Goal: Task Accomplishment & Management: Complete application form

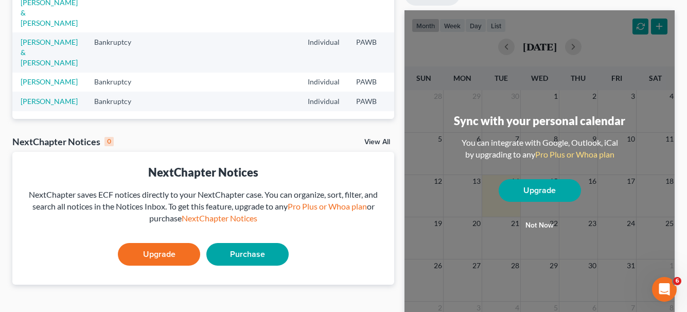
scroll to position [206, 0]
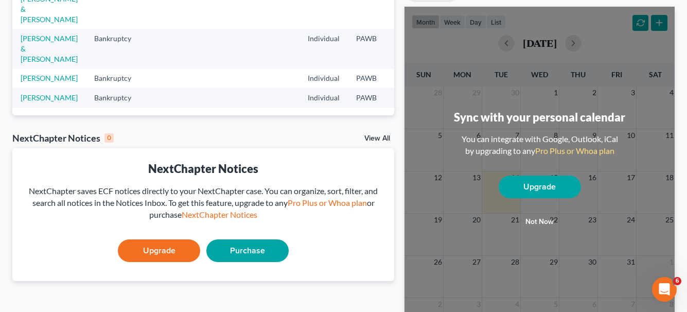
click at [373, 137] on link "View All" at bounding box center [377, 138] width 26 height 7
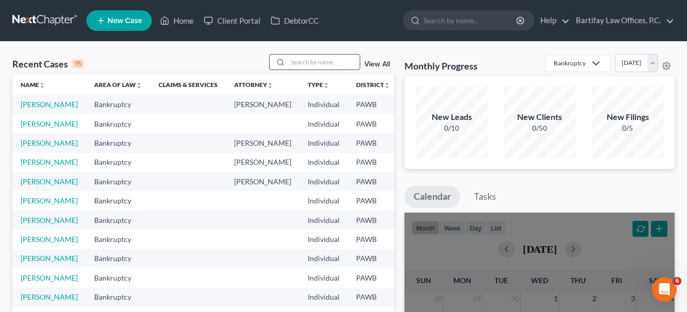
click at [300, 62] on input "search" at bounding box center [324, 62] width 72 height 15
type input "[PERSON_NAME]"
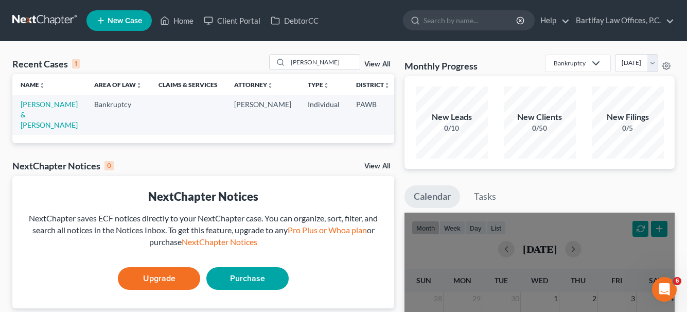
click at [35, 109] on td "[PERSON_NAME] & [PERSON_NAME]" at bounding box center [49, 115] width 74 height 40
click at [28, 117] on link "[PERSON_NAME] & [PERSON_NAME]" at bounding box center [49, 114] width 57 height 29
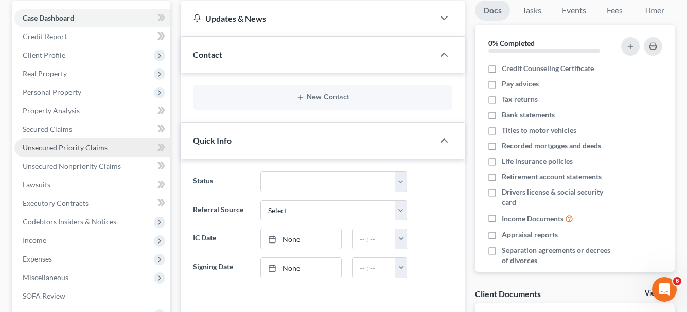
scroll to position [103, 0]
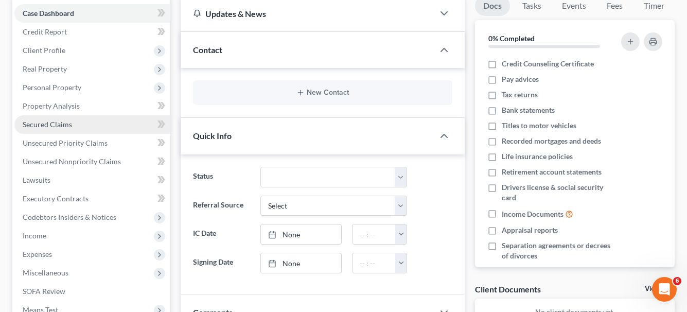
click at [53, 127] on span "Secured Claims" at bounding box center [47, 124] width 49 height 9
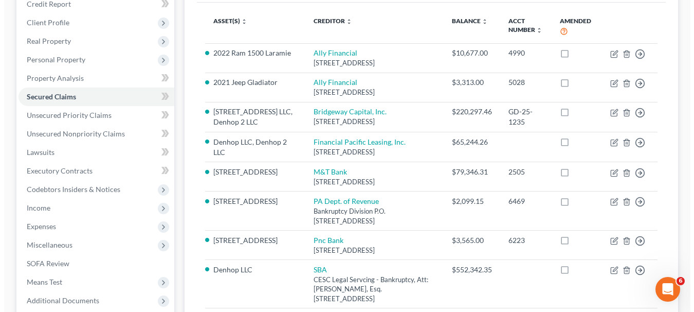
scroll to position [154, 0]
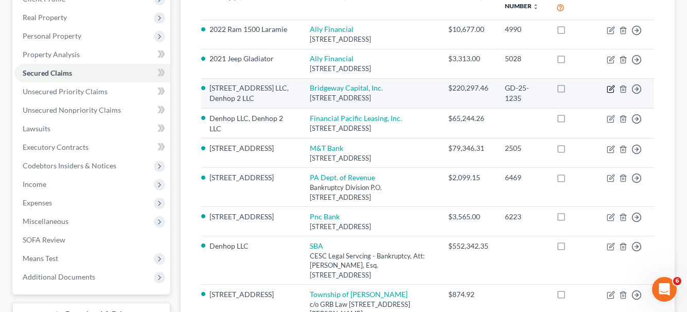
click at [610, 90] on icon "button" at bounding box center [611, 87] width 5 height 5
select select "39"
select select "0"
select select "4"
select select "3"
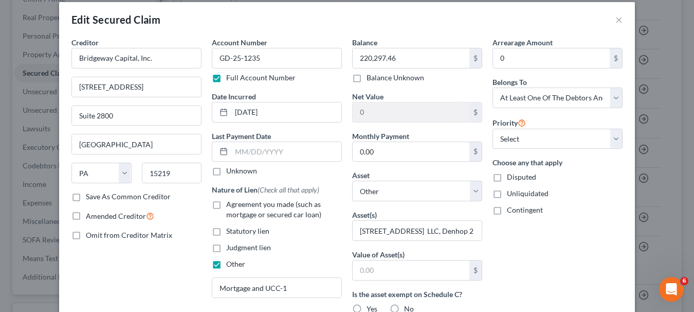
scroll to position [0, 0]
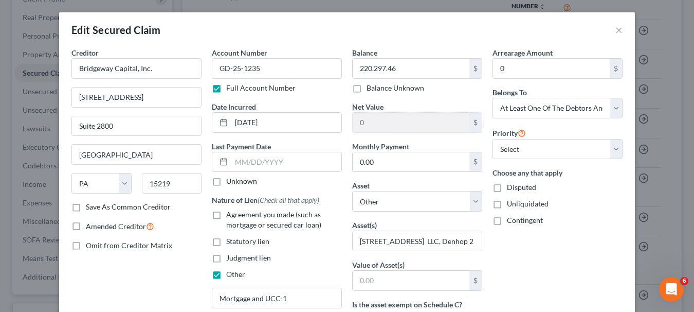
click at [86, 207] on label "Save As Common Creditor" at bounding box center [128, 207] width 85 height 10
click at [90, 207] on input "Save As Common Creditor" at bounding box center [93, 205] width 7 height 7
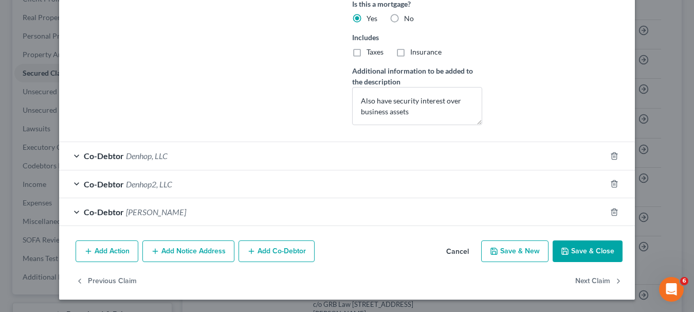
click at [578, 248] on button "Save & Close" at bounding box center [588, 251] width 70 height 22
checkbox input "false"
select select
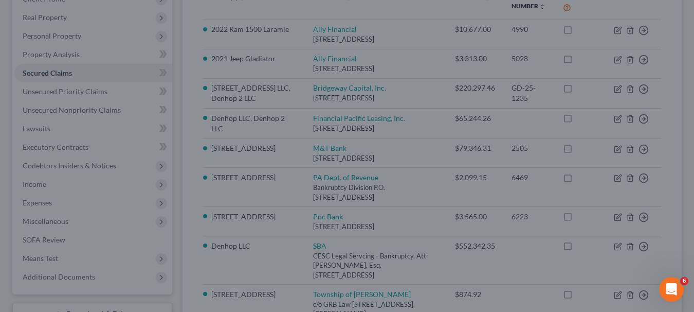
scroll to position [300, 0]
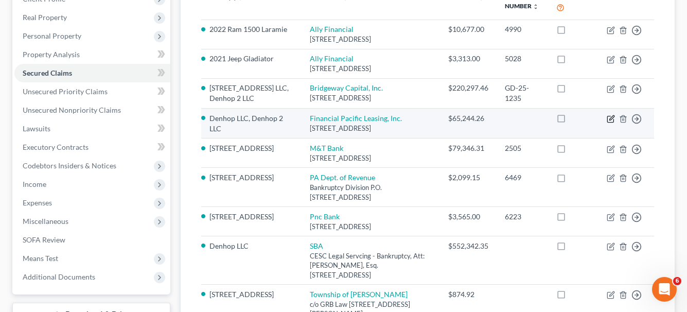
click at [607, 123] on icon "button" at bounding box center [610, 119] width 8 height 8
select select "50"
select select "0"
select select "2"
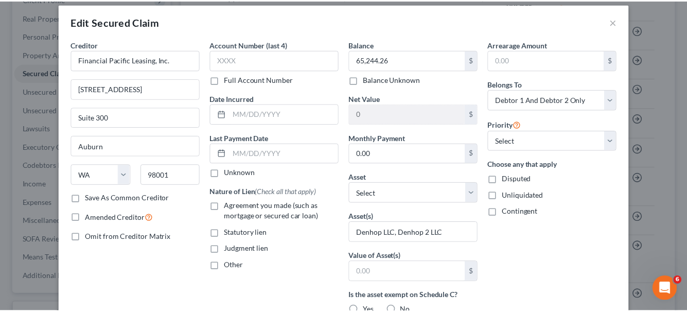
scroll to position [0, 0]
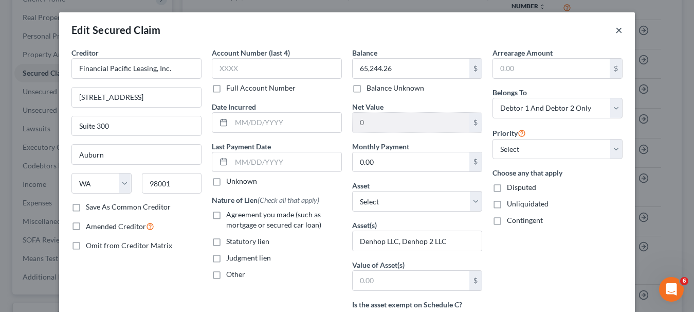
click at [619, 30] on button "×" at bounding box center [619, 30] width 7 height 12
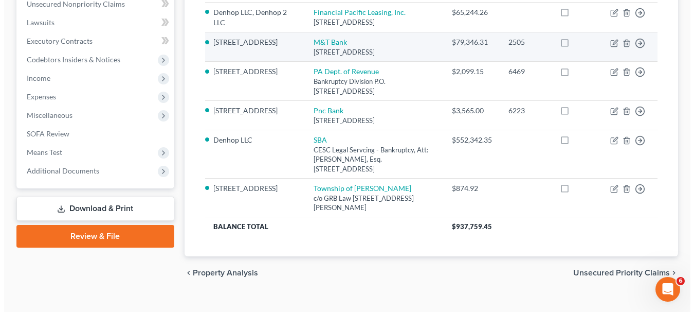
scroll to position [297, 0]
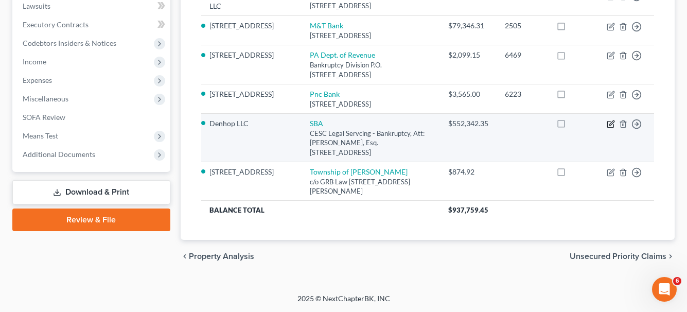
click at [611, 126] on icon "button" at bounding box center [610, 124] width 8 height 8
select select "45"
select select "0"
select select "2"
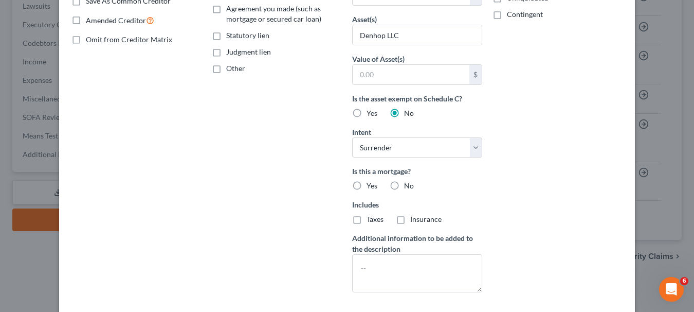
scroll to position [289, 0]
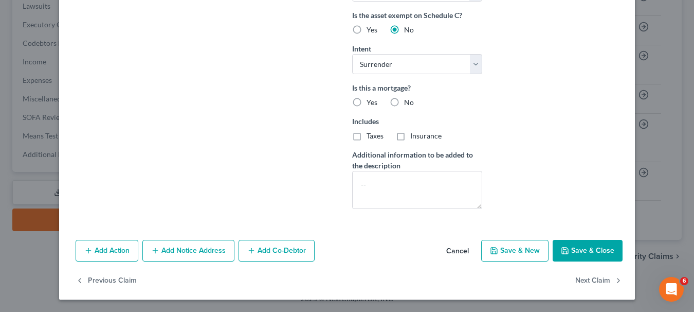
click at [593, 240] on button "Save & Close" at bounding box center [588, 251] width 70 height 22
select select
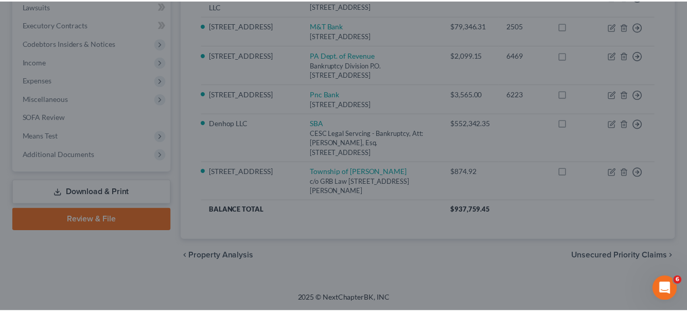
scroll to position [176, 0]
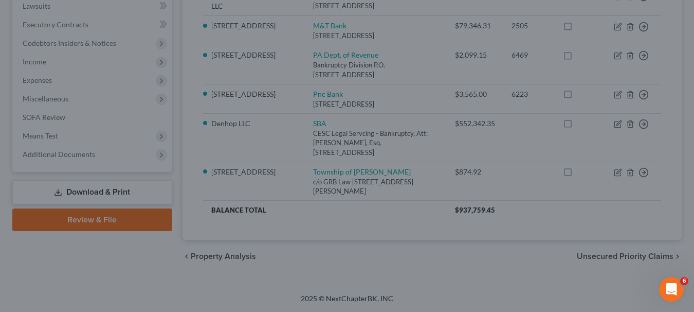
type input "0"
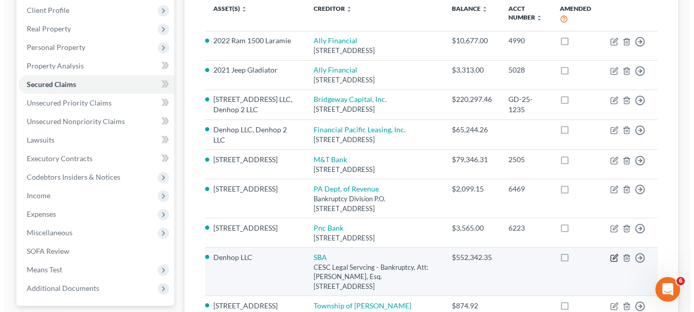
scroll to position [142, 0]
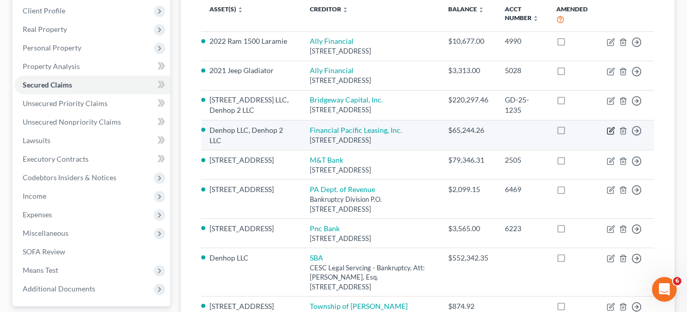
click at [609, 135] on icon "button" at bounding box center [610, 131] width 8 height 8
select select "50"
select select "0"
select select "2"
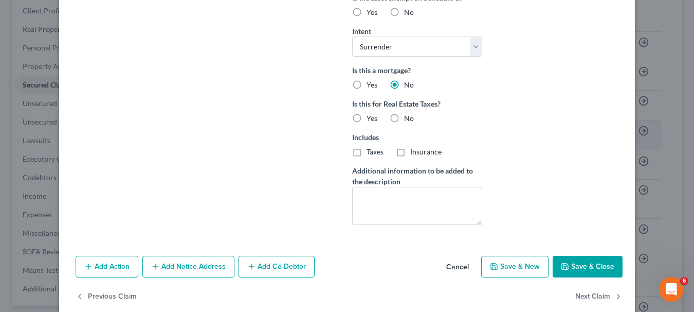
scroll to position [323, 0]
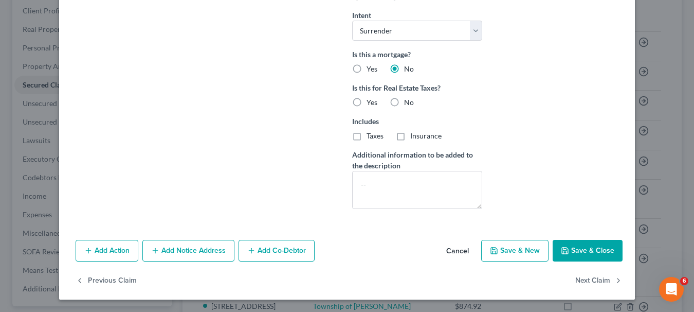
click at [582, 251] on button "Save & Close" at bounding box center [588, 251] width 70 height 22
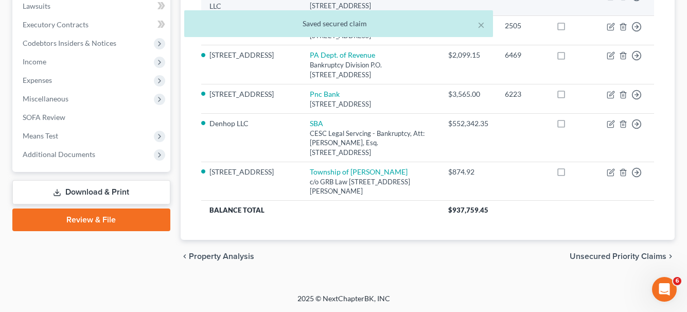
scroll to position [297, 0]
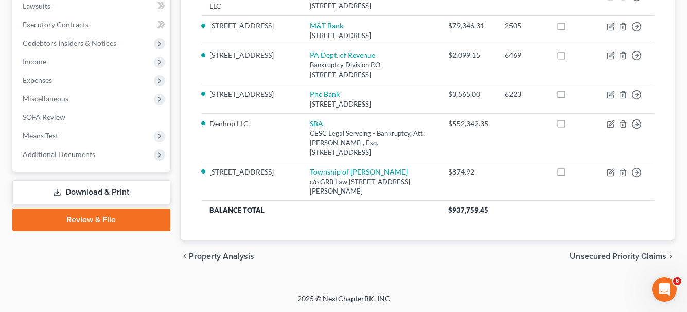
click at [585, 257] on span "Unsecured Priority Claims" at bounding box center [617, 256] width 97 height 8
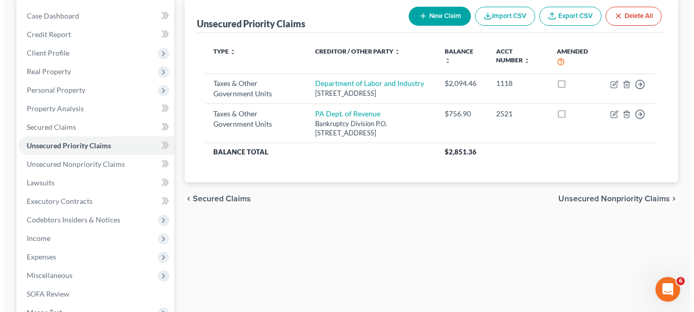
scroll to position [103, 0]
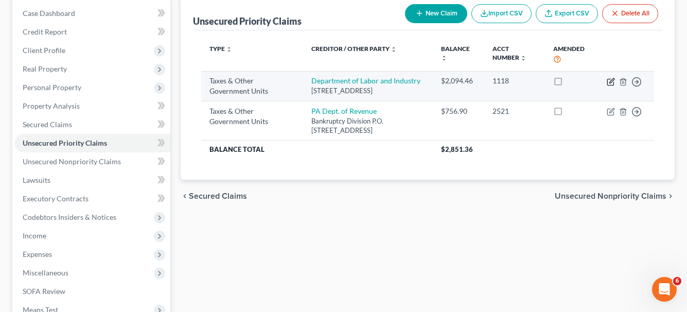
click at [606, 80] on icon "button" at bounding box center [610, 82] width 8 height 8
select select "2"
select select "39"
select select "3"
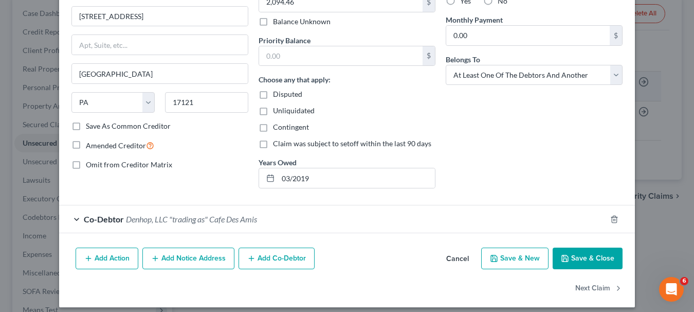
scroll to position [128, 0]
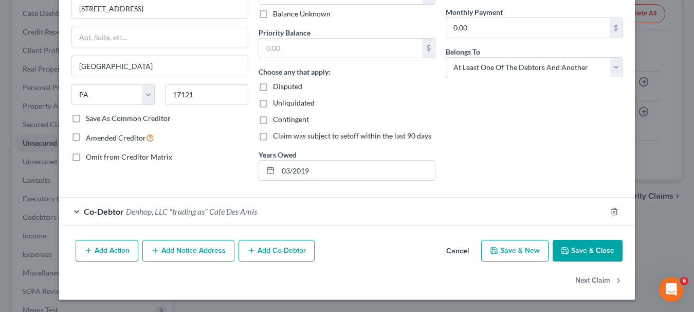
click at [601, 251] on button "Save & Close" at bounding box center [588, 251] width 70 height 22
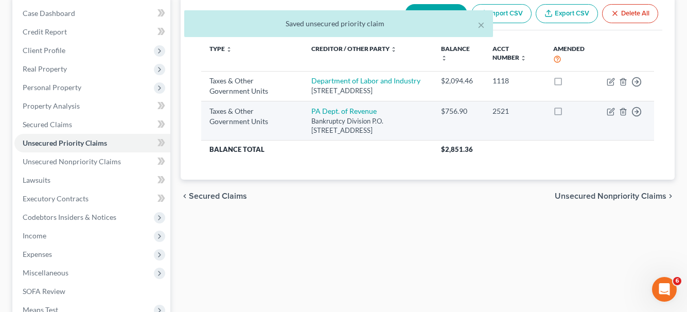
click at [606, 110] on td "Move to D Move to F Move to G Move to Notice Only" at bounding box center [626, 120] width 56 height 39
click at [607, 111] on icon "button" at bounding box center [610, 112] width 6 height 6
select select "2"
select select "39"
select select "3"
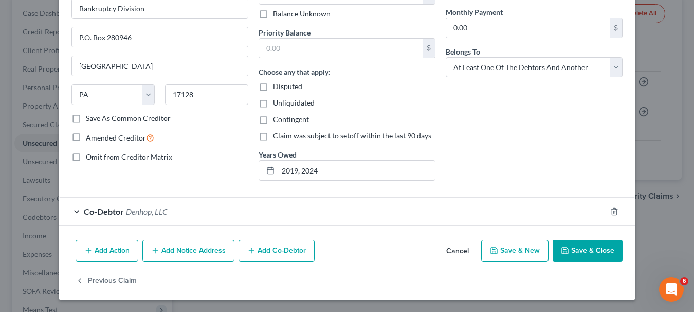
click at [572, 244] on button "Save & Close" at bounding box center [588, 251] width 70 height 22
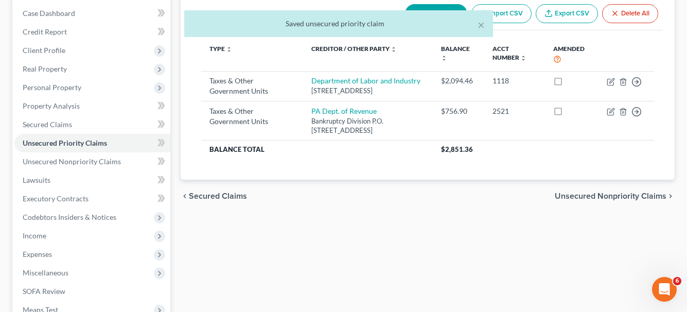
click at [571, 199] on span "Unsecured Nonpriority Claims" at bounding box center [611, 196] width 112 height 8
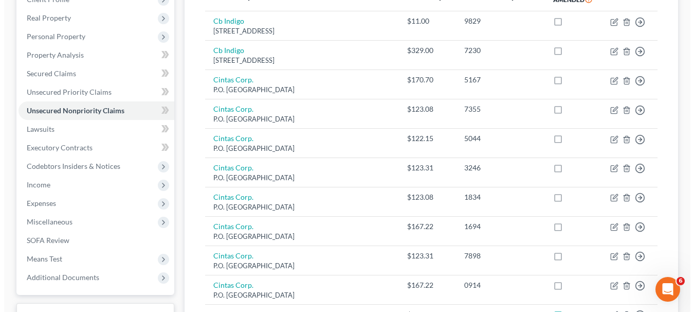
scroll to position [102, 0]
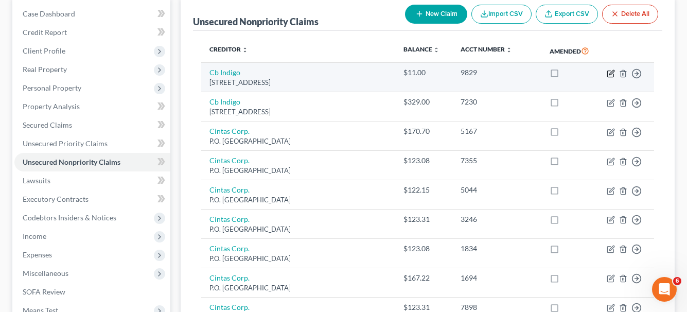
click at [611, 77] on icon "button" at bounding box center [610, 73] width 8 height 8
select select "38"
select select "2"
select select "1"
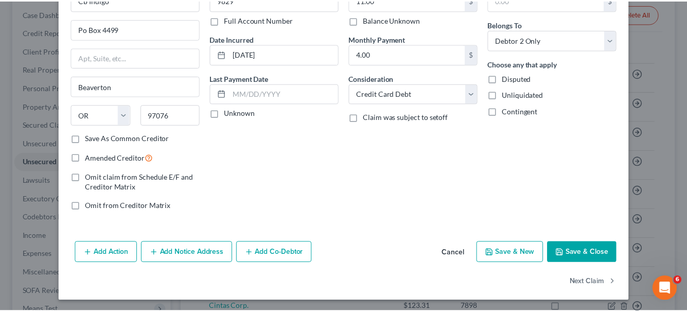
scroll to position [70, 0]
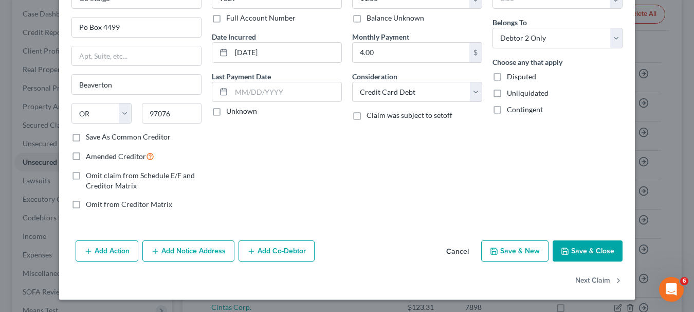
click at [601, 243] on button "Save & Close" at bounding box center [588, 251] width 70 height 22
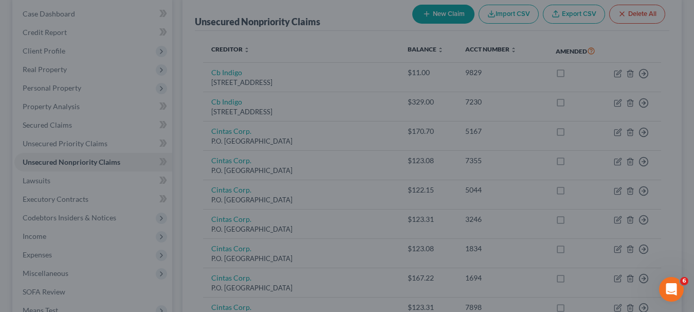
type input "0"
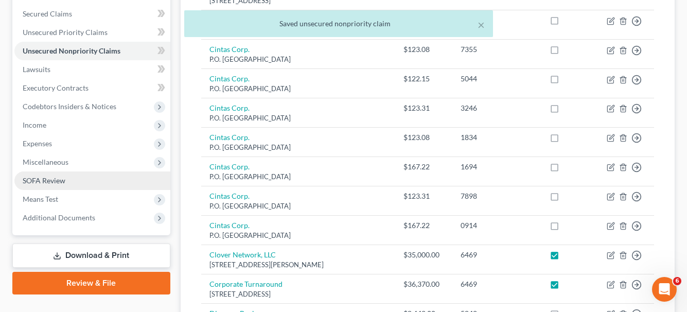
scroll to position [205, 0]
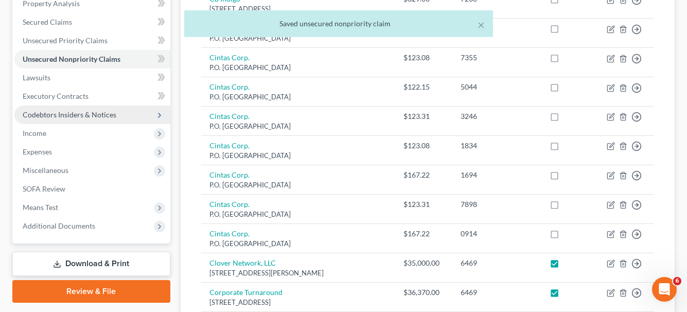
click at [103, 114] on span "Codebtors Insiders & Notices" at bounding box center [70, 114] width 94 height 9
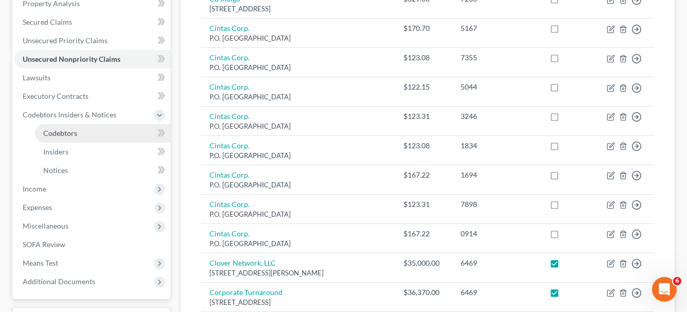
click at [82, 130] on link "Codebtors" at bounding box center [102, 133] width 135 height 19
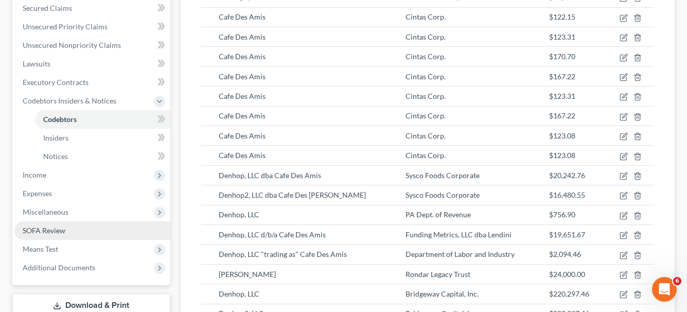
scroll to position [206, 0]
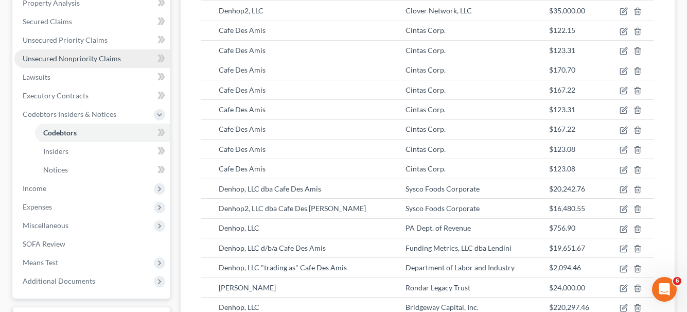
click at [86, 59] on span "Unsecured Nonpriority Claims" at bounding box center [72, 58] width 98 height 9
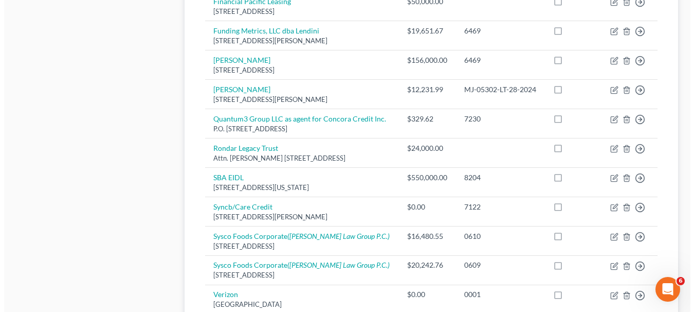
scroll to position [617, 0]
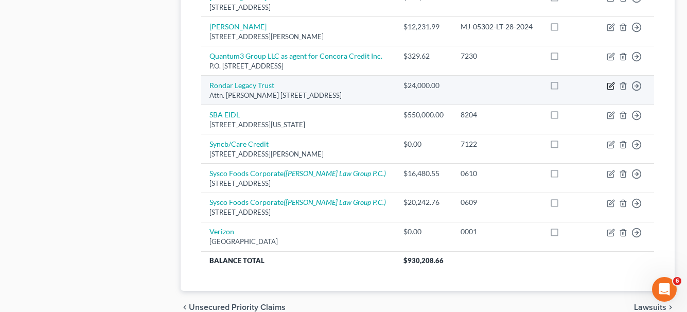
click at [611, 83] on icon "button" at bounding box center [610, 86] width 8 height 8
select select "39"
select select "14"
select select "0"
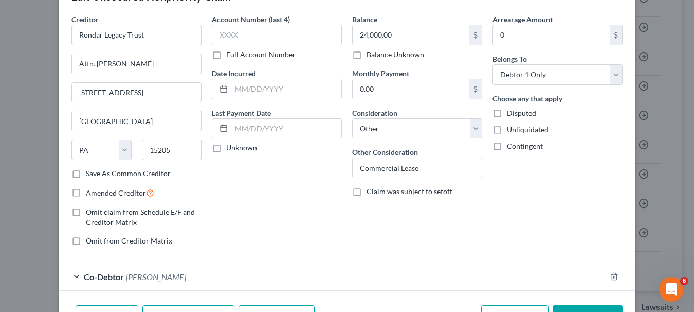
scroll to position [51, 0]
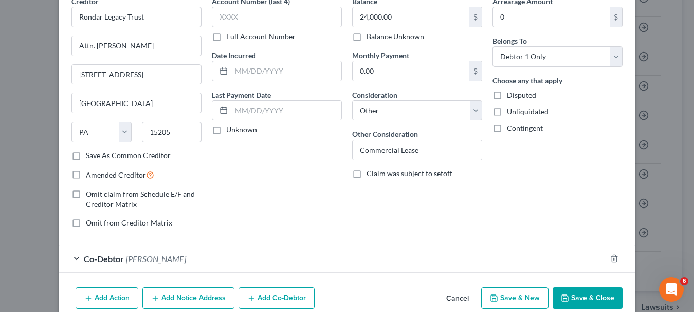
click at [86, 153] on label "Save As Common Creditor" at bounding box center [128, 155] width 85 height 10
click at [90, 153] on input "Save As Common Creditor" at bounding box center [93, 153] width 7 height 7
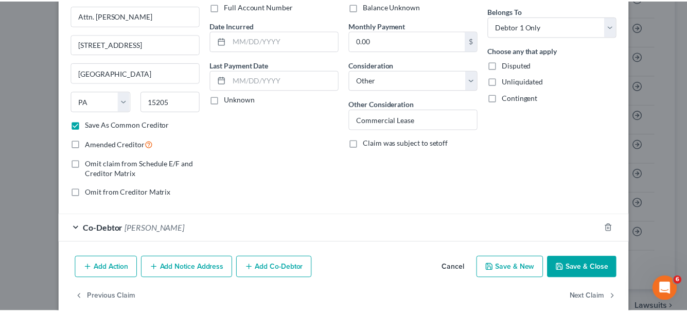
scroll to position [98, 0]
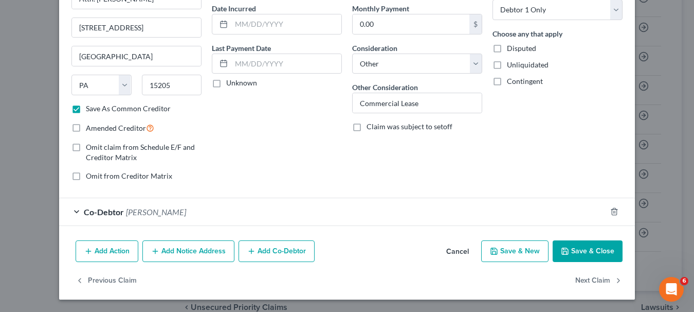
click at [611, 244] on button "Save & Close" at bounding box center [588, 251] width 70 height 22
checkbox input "false"
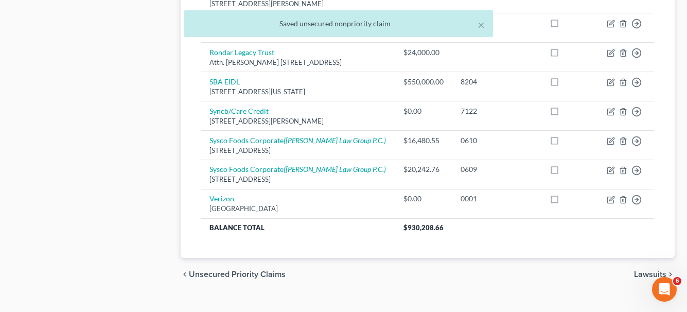
scroll to position [668, 0]
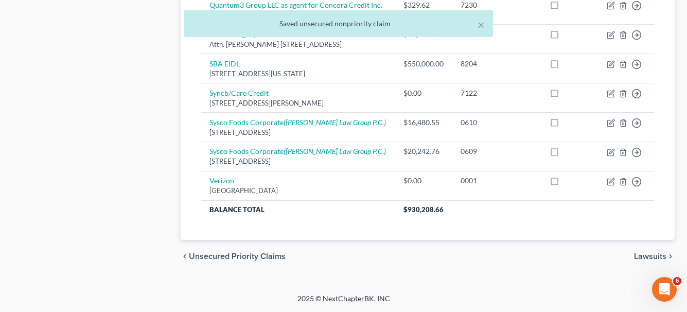
click at [642, 253] on span "Lawsuits" at bounding box center [650, 256] width 32 height 8
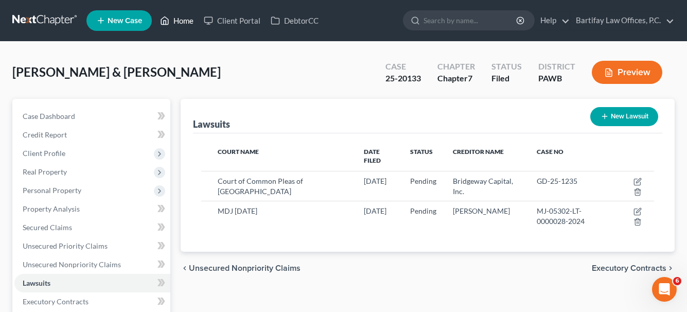
click at [183, 22] on link "Home" at bounding box center [177, 20] width 44 height 19
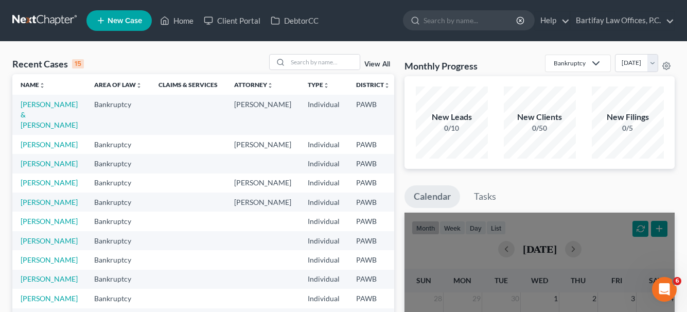
click at [136, 21] on span "New Case" at bounding box center [125, 21] width 34 height 8
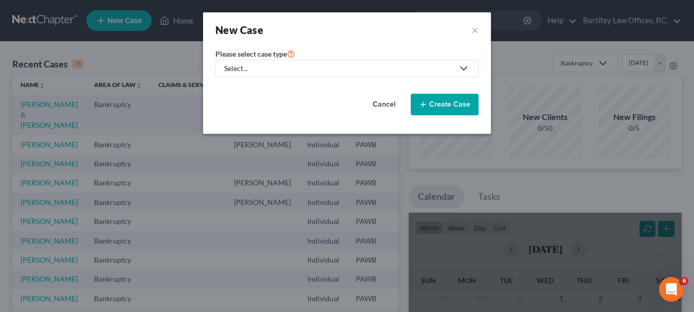
click at [347, 63] on div "Select..." at bounding box center [338, 68] width 229 height 10
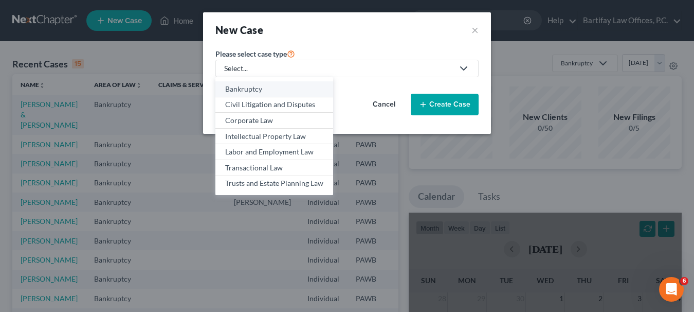
click at [232, 90] on div "Bankruptcy" at bounding box center [274, 89] width 98 height 10
select select "69"
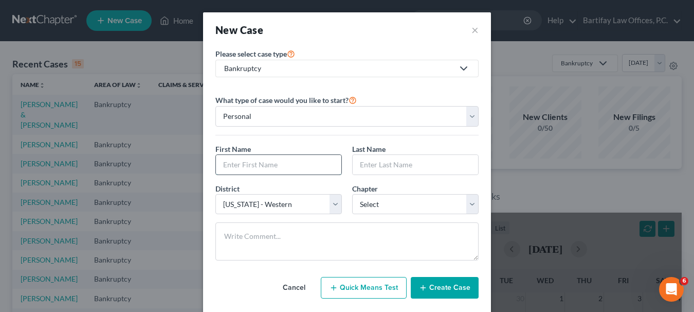
click at [254, 164] on input "text" at bounding box center [279, 165] width 126 height 20
type input "Jourdan"
click at [384, 165] on input "text" at bounding box center [416, 165] width 126 height 20
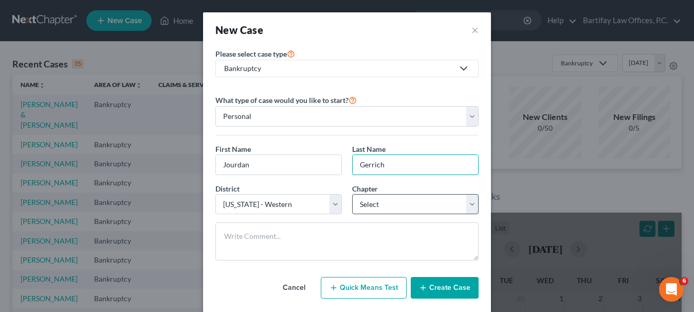
type input "Gerrich"
click at [471, 206] on select "Select 7 11 12 13" at bounding box center [415, 204] width 127 height 21
select select "0"
click at [352, 194] on select "Select 7 11 12 13" at bounding box center [415, 204] width 127 height 21
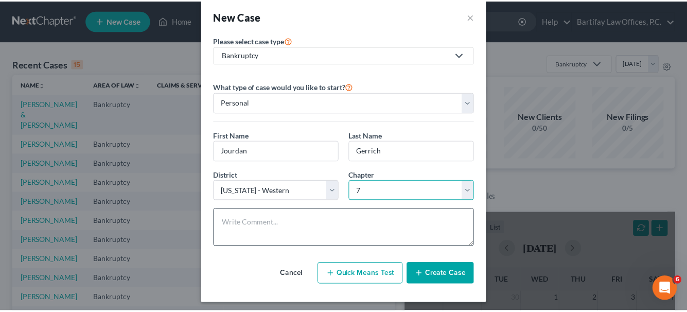
scroll to position [17, 0]
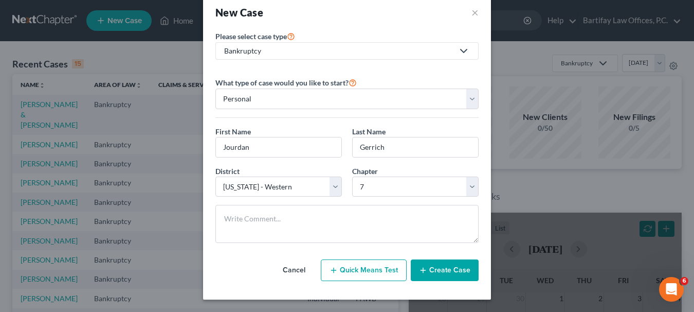
click at [438, 271] on button "Create Case" at bounding box center [445, 270] width 68 height 22
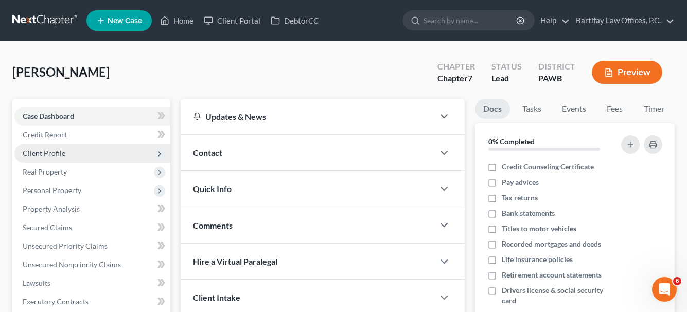
click at [66, 151] on span "Client Profile" at bounding box center [92, 153] width 156 height 19
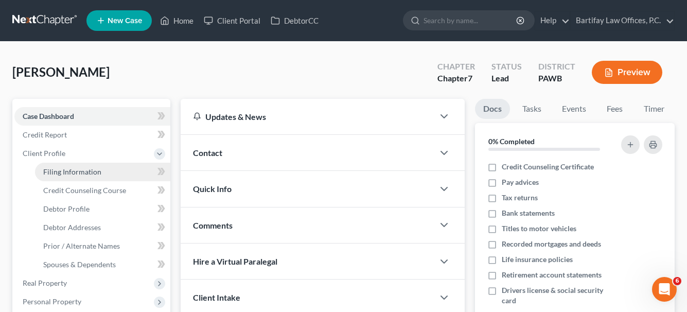
click at [76, 172] on span "Filing Information" at bounding box center [72, 171] width 58 height 9
select select "1"
select select "0"
select select "69"
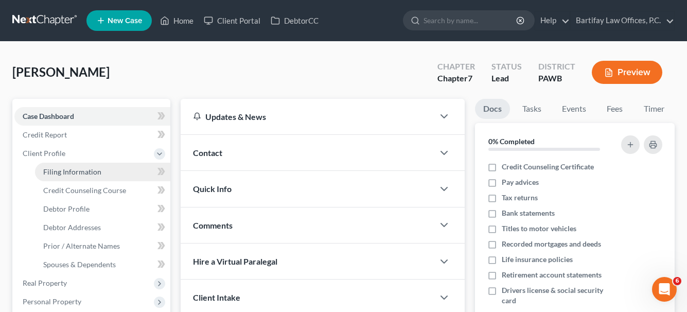
select select "39"
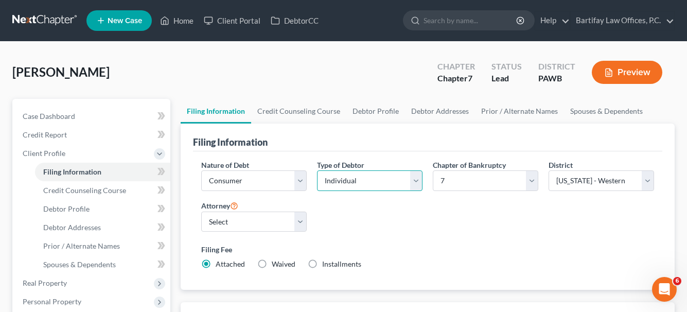
click at [419, 178] on select "Select Individual Joint" at bounding box center [369, 180] width 105 height 21
select select "1"
click at [317, 191] on select "Select Individual Joint" at bounding box center [369, 180] width 105 height 21
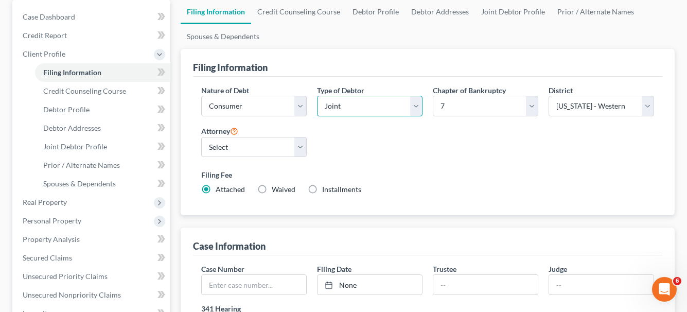
scroll to position [103, 0]
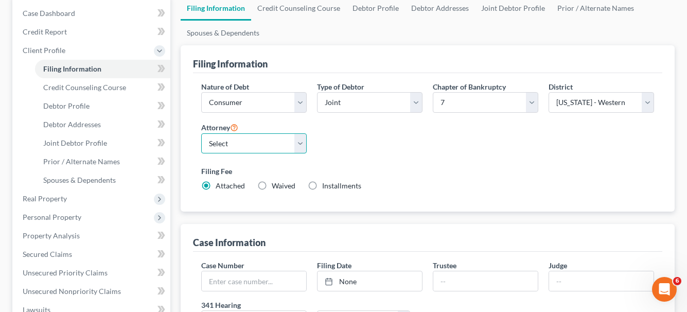
click at [300, 146] on select "Select [PERSON_NAME] - PAWB" at bounding box center [253, 143] width 105 height 21
select select "0"
click at [201, 133] on select "Select [PERSON_NAME] - PAWB" at bounding box center [253, 143] width 105 height 21
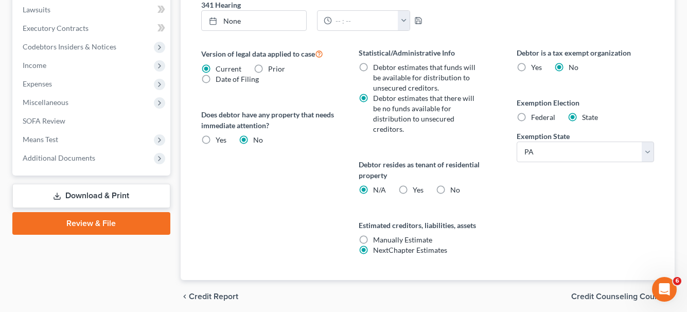
scroll to position [433, 0]
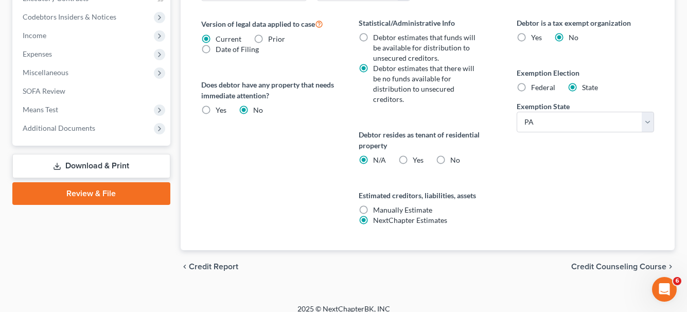
click at [531, 85] on label "Federal" at bounding box center [543, 87] width 24 height 10
click at [535, 85] on input "Federal" at bounding box center [538, 85] width 7 height 7
radio input "true"
radio input "false"
click at [450, 155] on label "No" at bounding box center [455, 160] width 10 height 10
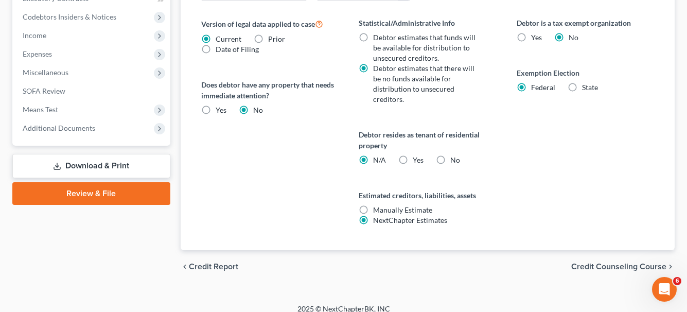
click at [454, 155] on input "No" at bounding box center [457, 158] width 7 height 7
radio input "true"
radio input "false"
click at [584, 262] on span "Credit Counseling Course" at bounding box center [618, 266] width 95 height 8
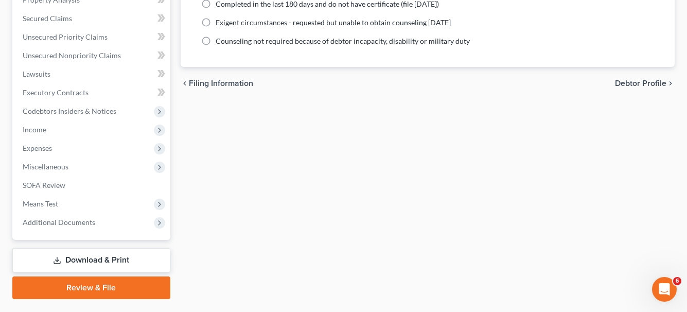
scroll to position [360, 0]
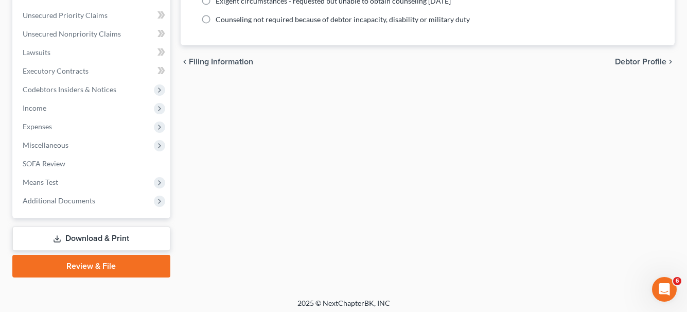
click at [628, 58] on span "Debtor Profile" at bounding box center [640, 62] width 51 height 8
select select "1"
select select "0"
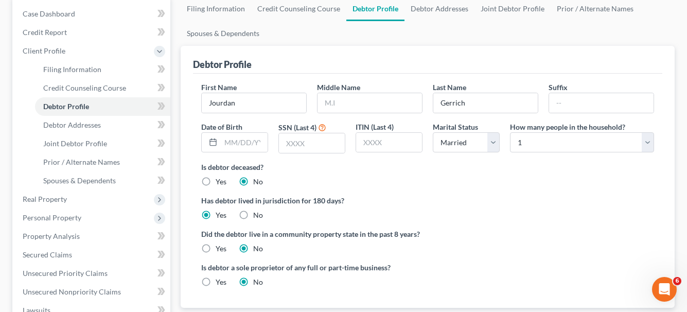
scroll to position [103, 0]
click at [235, 142] on input "text" at bounding box center [244, 142] width 47 height 20
type input "[DATE]"
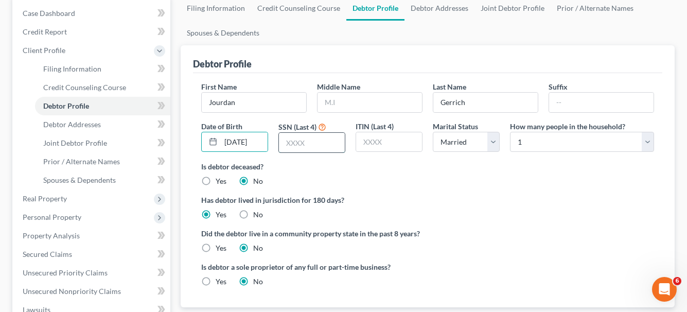
click at [283, 141] on input "text" at bounding box center [312, 143] width 66 height 20
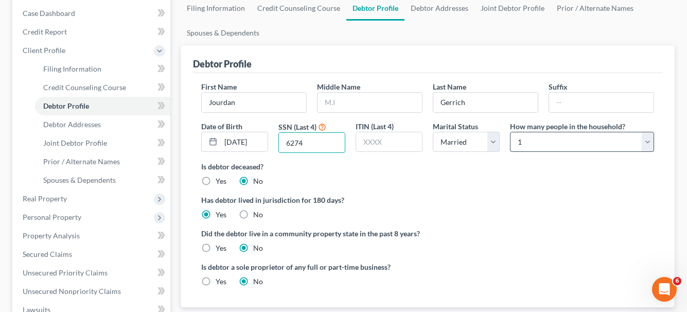
type input "6274"
click at [646, 145] on select "Select 1 2 3 4 5 6 7 8 9 10 11 12 13 14 15 16 17 18 19 20" at bounding box center [582, 142] width 144 height 21
select select "2"
click at [510, 132] on select "Select 1 2 3 4 5 6 7 8 9 10 11 12 13 14 15 16 17 18 19 20" at bounding box center [582, 142] width 144 height 21
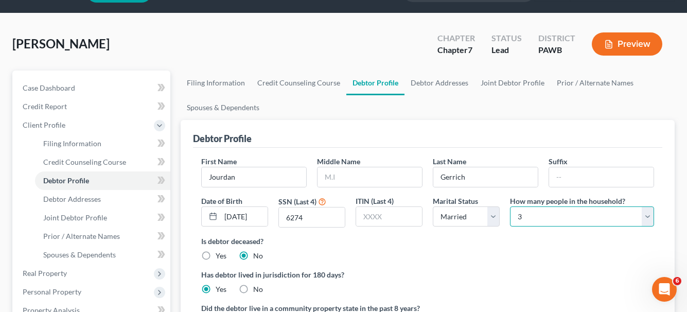
scroll to position [51, 0]
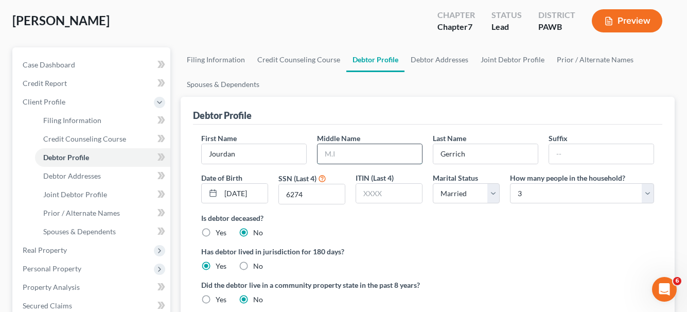
click at [342, 154] on input "text" at bounding box center [369, 154] width 104 height 20
type input "A."
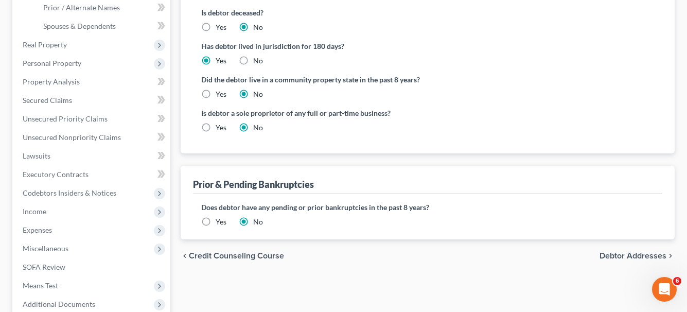
scroll to position [257, 0]
click at [612, 254] on span "Debtor Addresses" at bounding box center [632, 255] width 67 height 8
select select "0"
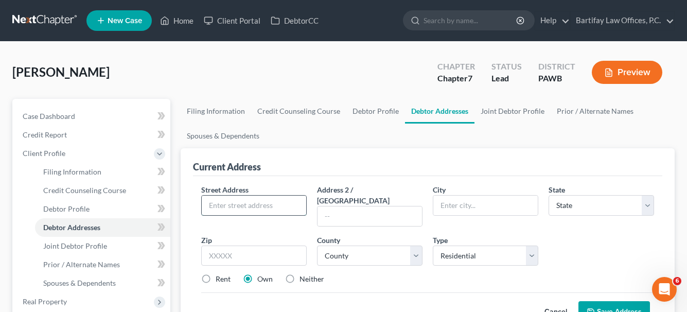
click at [243, 204] on input "text" at bounding box center [254, 205] width 104 height 20
type input "[STREET_ADDRESS]"
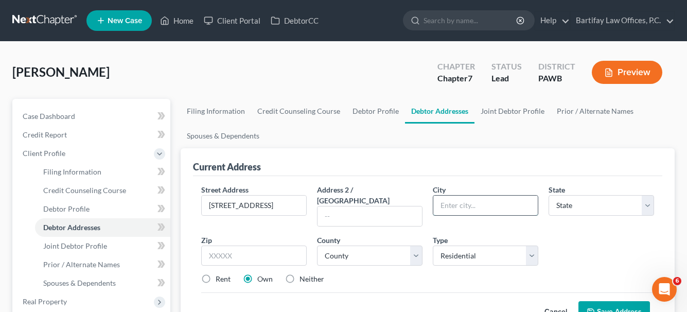
click at [452, 208] on input "text" at bounding box center [485, 205] width 104 height 20
type input "[PERSON_NAME]"
click at [590, 208] on select "State [US_STATE] AK AR AZ CA CO CT DE DC [GEOGRAPHIC_DATA] [GEOGRAPHIC_DATA] GU…" at bounding box center [600, 205] width 105 height 21
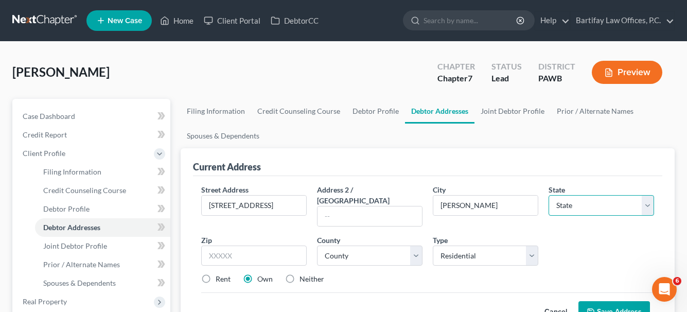
select select "39"
click at [548, 195] on select "State [US_STATE] AK AR AZ CA CO CT DE DC [GEOGRAPHIC_DATA] [GEOGRAPHIC_DATA] GU…" at bounding box center [600, 205] width 105 height 21
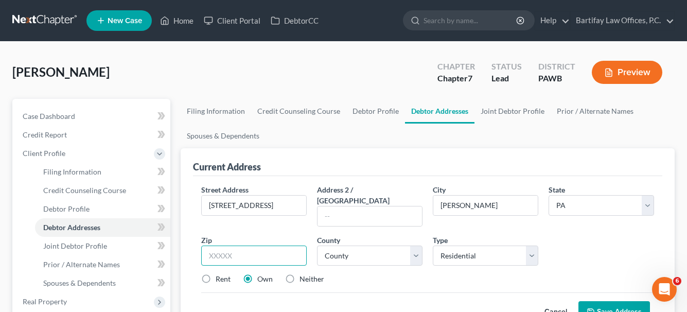
click at [231, 245] on input "text" at bounding box center [253, 255] width 105 height 21
type input "15206"
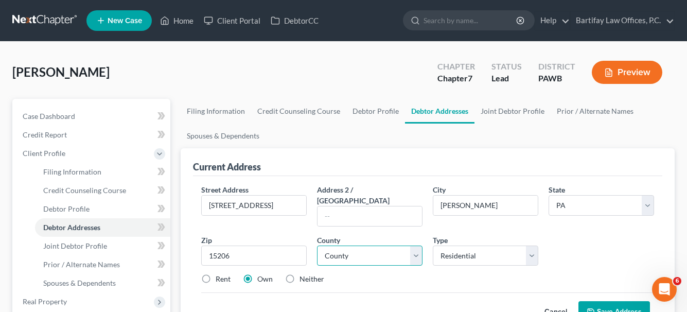
type input "[GEOGRAPHIC_DATA]"
click at [415, 249] on select "County [GEOGRAPHIC_DATA] [GEOGRAPHIC_DATA] [GEOGRAPHIC_DATA] [GEOGRAPHIC_DATA] …" at bounding box center [369, 255] width 105 height 21
click at [418, 248] on select "County [GEOGRAPHIC_DATA] [GEOGRAPHIC_DATA] [GEOGRAPHIC_DATA] [GEOGRAPHIC_DATA] …" at bounding box center [369, 255] width 105 height 21
select select "1"
click at [317, 245] on select "County [GEOGRAPHIC_DATA] [GEOGRAPHIC_DATA] [GEOGRAPHIC_DATA] [GEOGRAPHIC_DATA] …" at bounding box center [369, 255] width 105 height 21
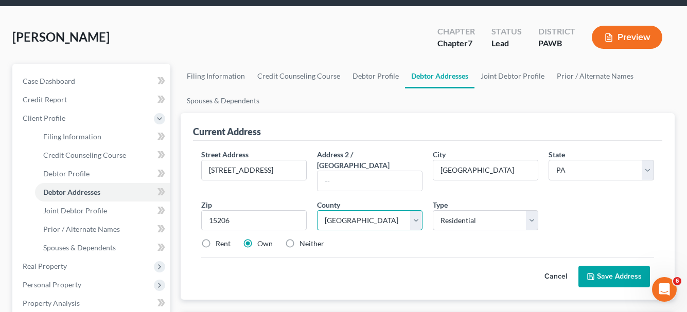
scroll to position [154, 0]
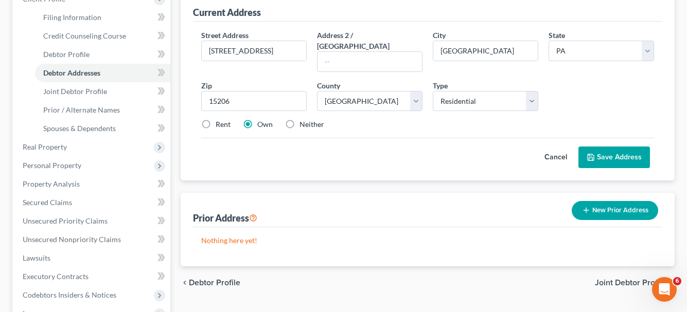
click at [614, 149] on button "Save Address" at bounding box center [614, 158] width 72 height 22
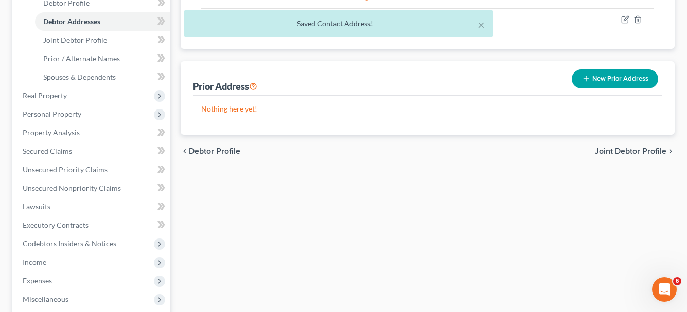
click at [614, 150] on span "Joint Debtor Profile" at bounding box center [631, 151] width 72 height 8
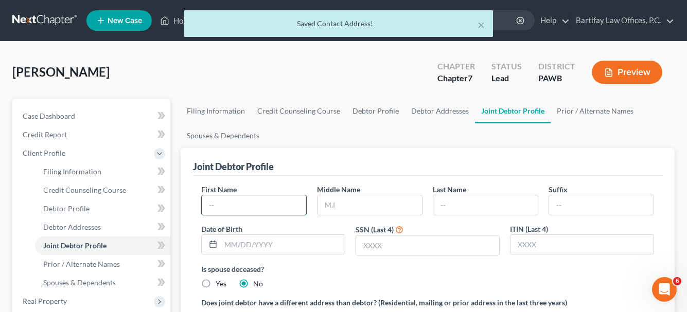
click at [254, 204] on input "text" at bounding box center [254, 205] width 104 height 20
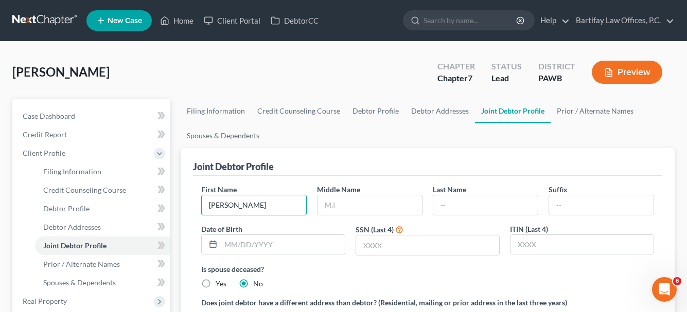
type input "[PERSON_NAME]"
click at [379, 209] on input "text" at bounding box center [369, 205] width 104 height 20
type input "M."
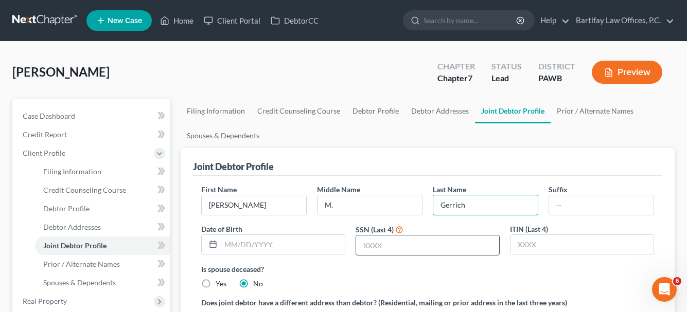
type input "Gerrich"
click at [359, 244] on input "text" at bounding box center [427, 246] width 143 height 20
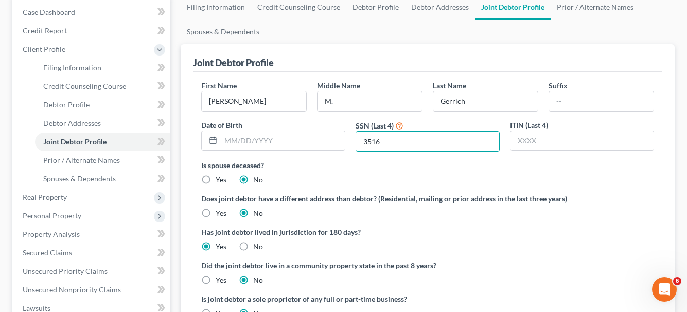
scroll to position [103, 0]
type input "3516"
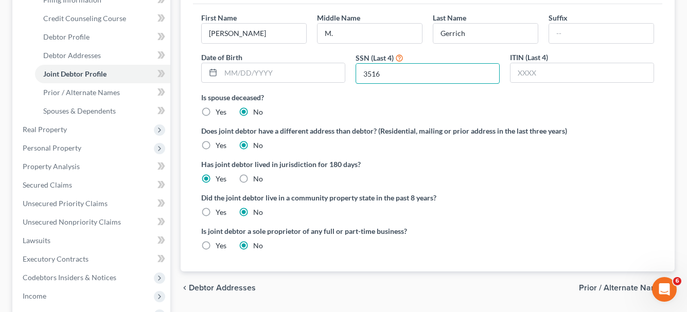
scroll to position [309, 0]
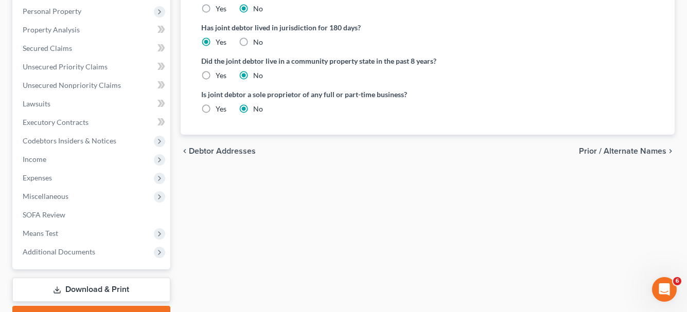
click at [619, 148] on span "Prior / Alternate Names" at bounding box center [622, 151] width 87 height 8
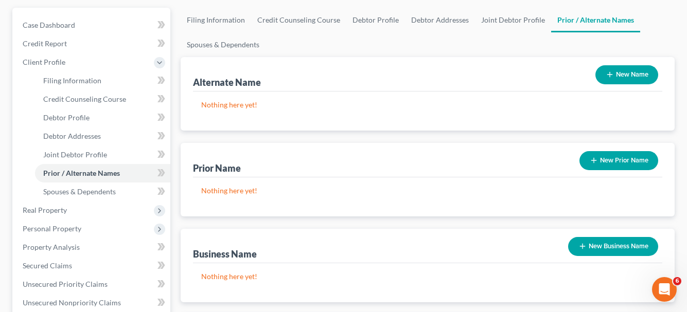
scroll to position [103, 0]
